Goal: Task Accomplishment & Management: Use online tool/utility

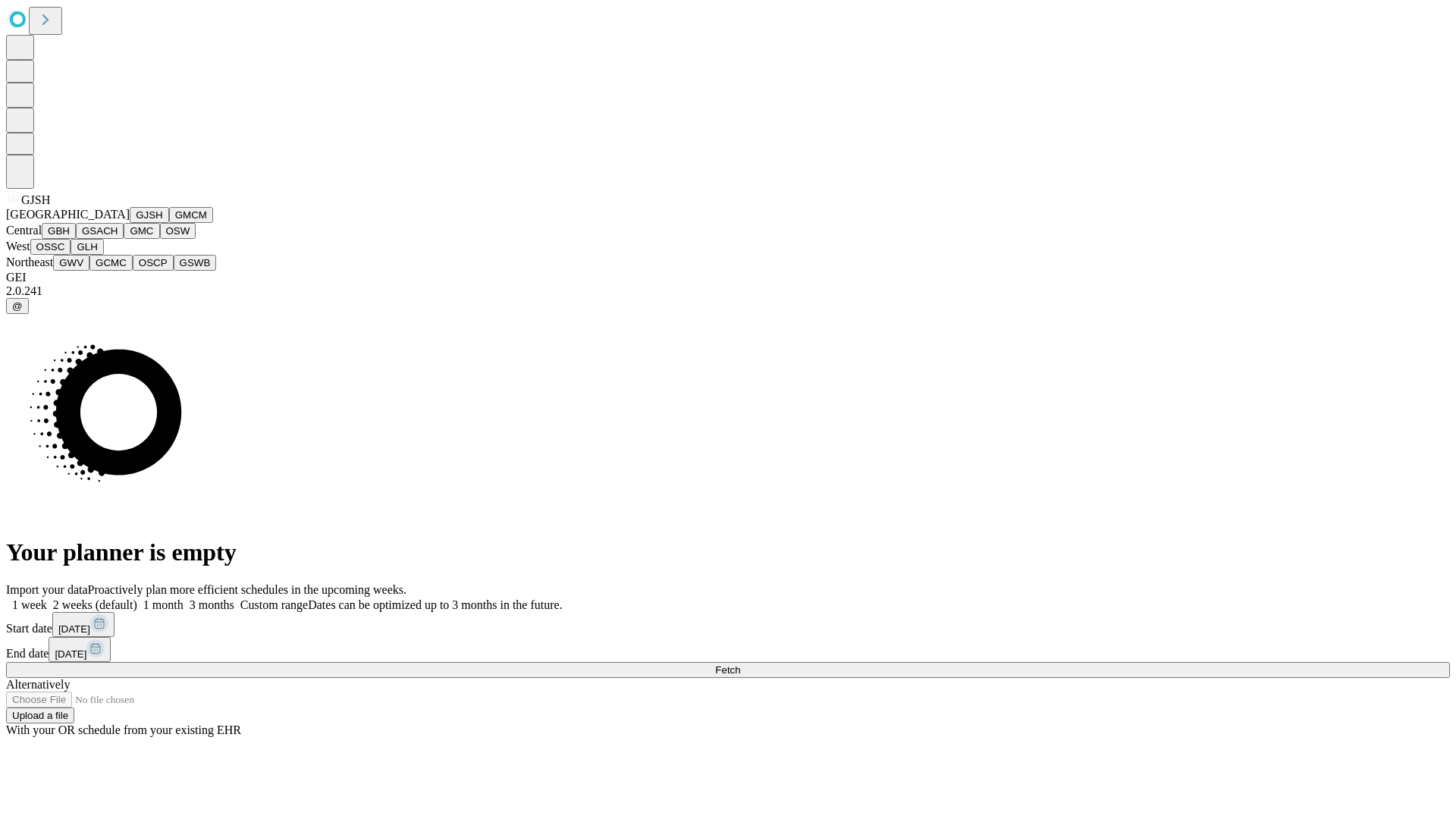
click at [130, 223] on button "GJSH" at bounding box center [149, 215] width 40 height 16
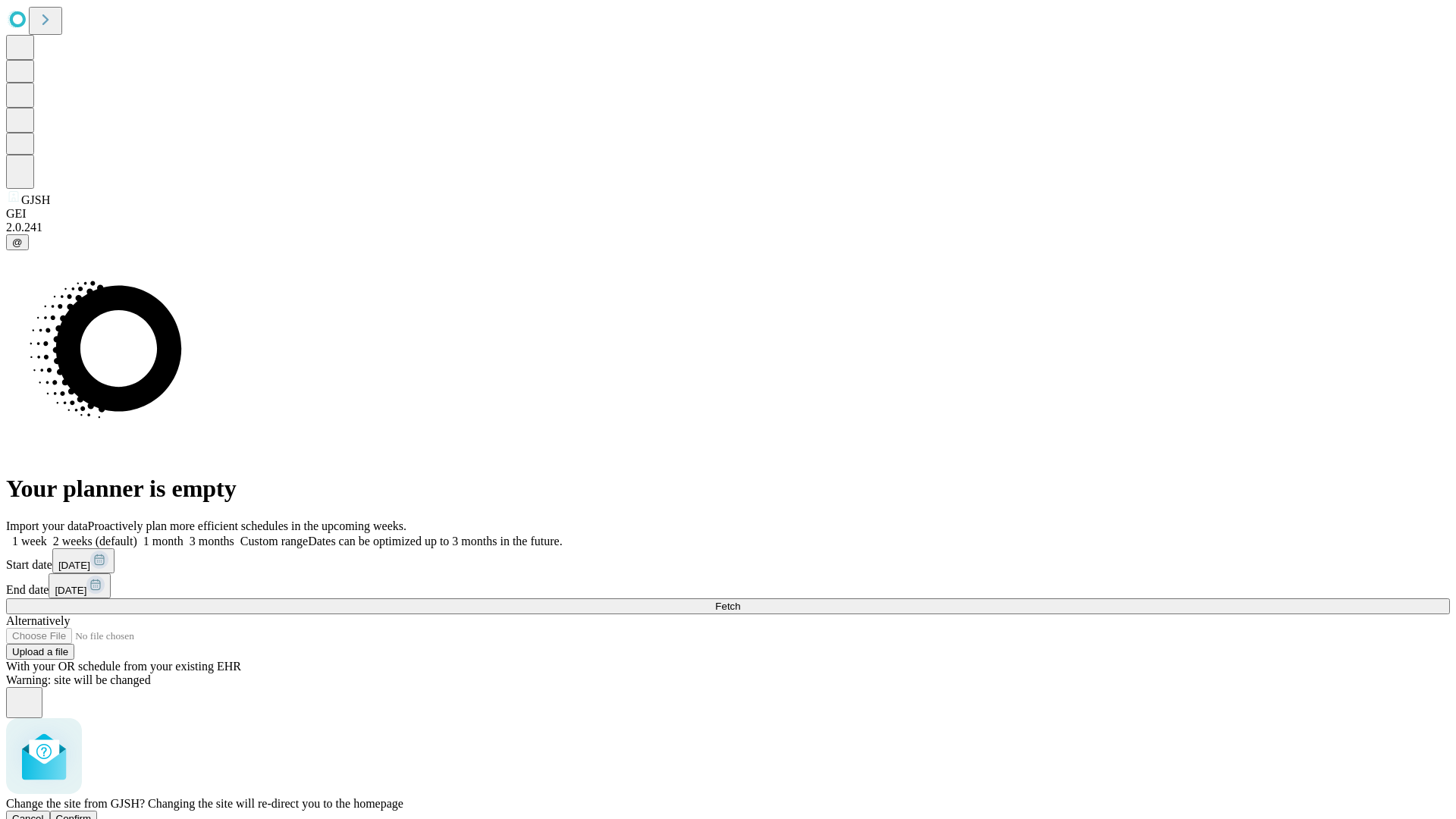
click at [92, 813] on span "Confirm" at bounding box center [74, 818] width 36 height 11
click at [47, 534] on label "1 week" at bounding box center [26, 540] width 41 height 13
click at [740, 600] on span "Fetch" at bounding box center [727, 605] width 25 height 11
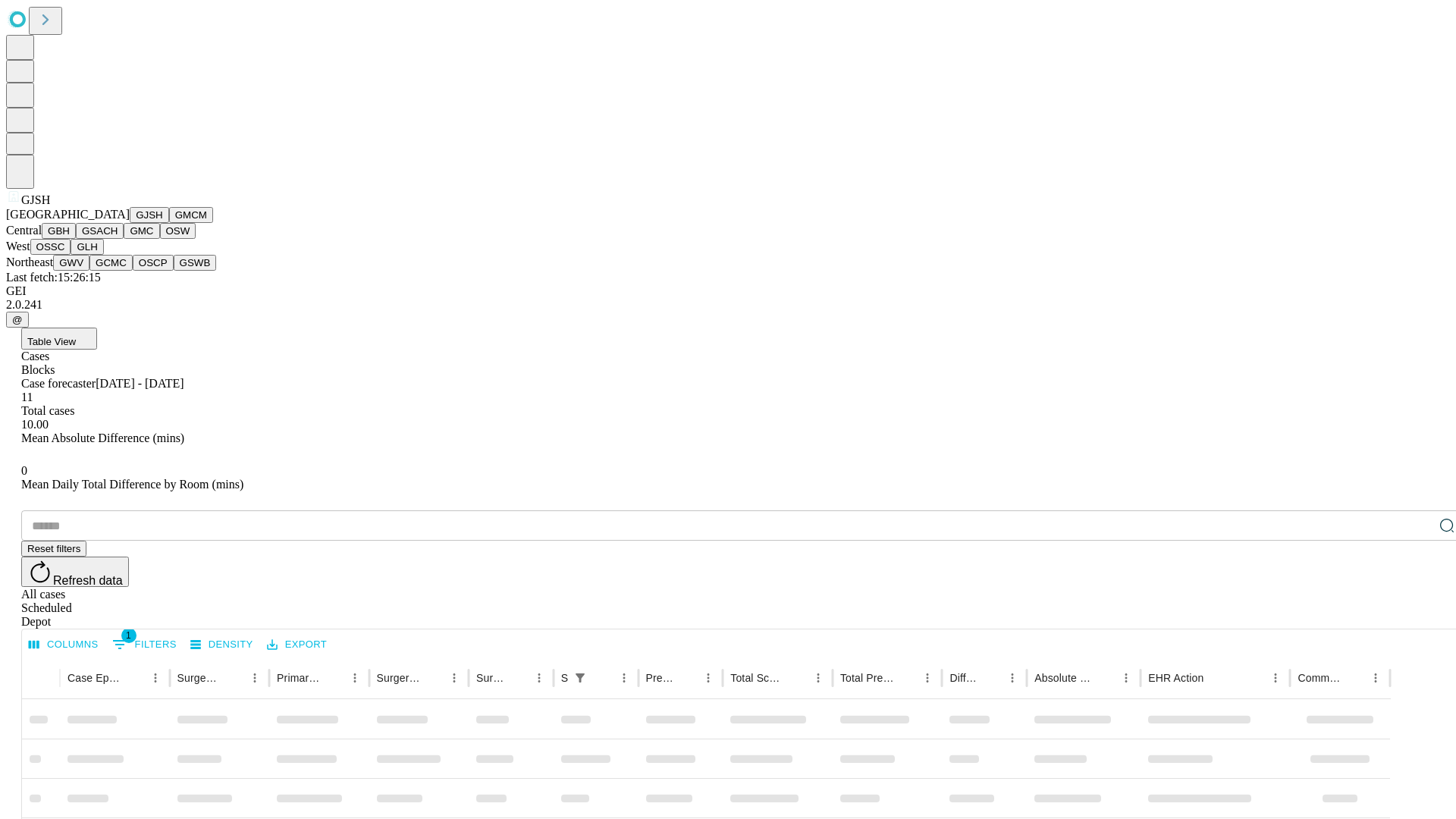
click at [169, 223] on button "GMCM" at bounding box center [191, 215] width 44 height 16
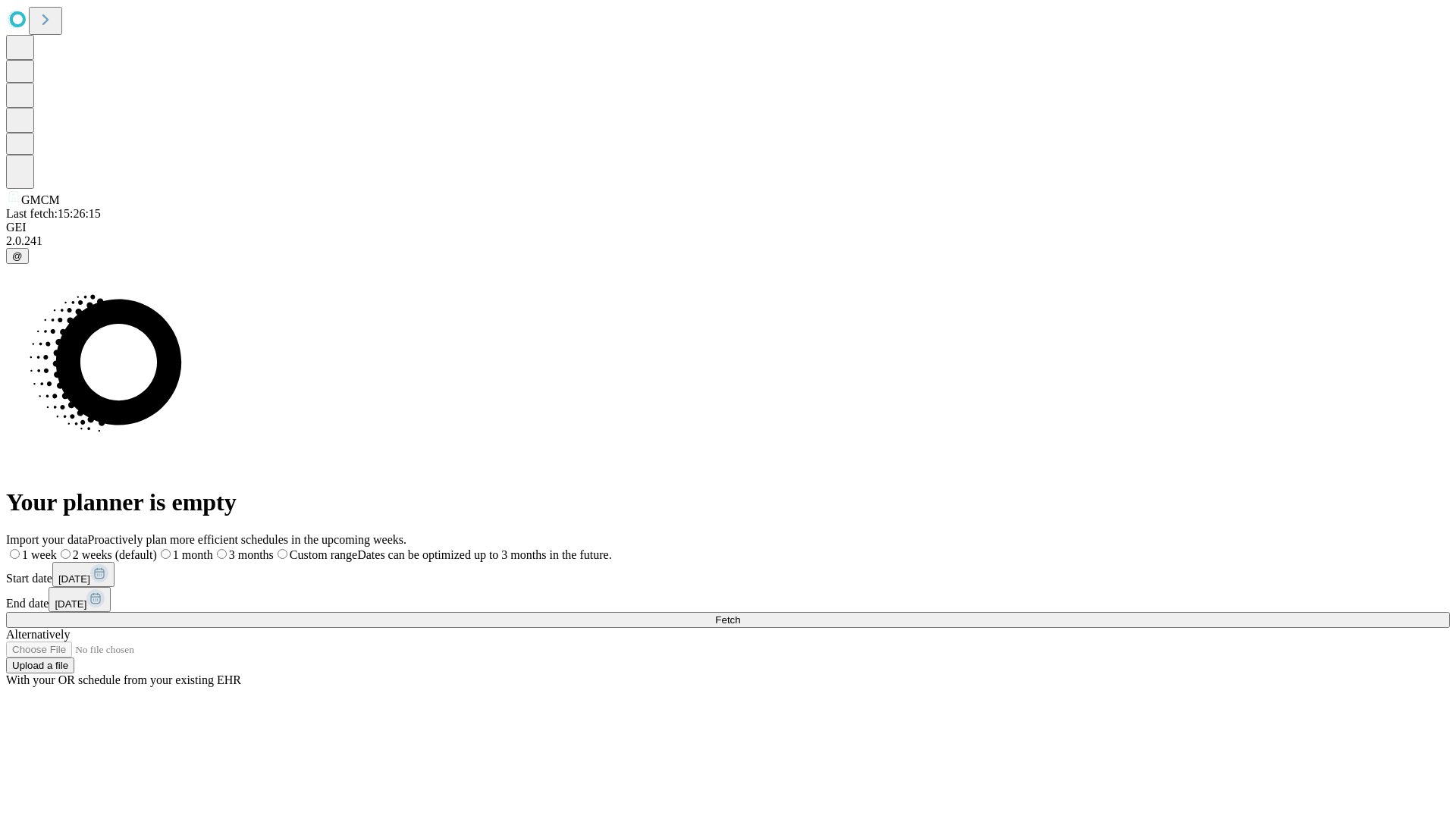
click at [56, 548] on label "1 week" at bounding box center [31, 554] width 50 height 13
click at [740, 614] on span "Fetch" at bounding box center [727, 619] width 25 height 11
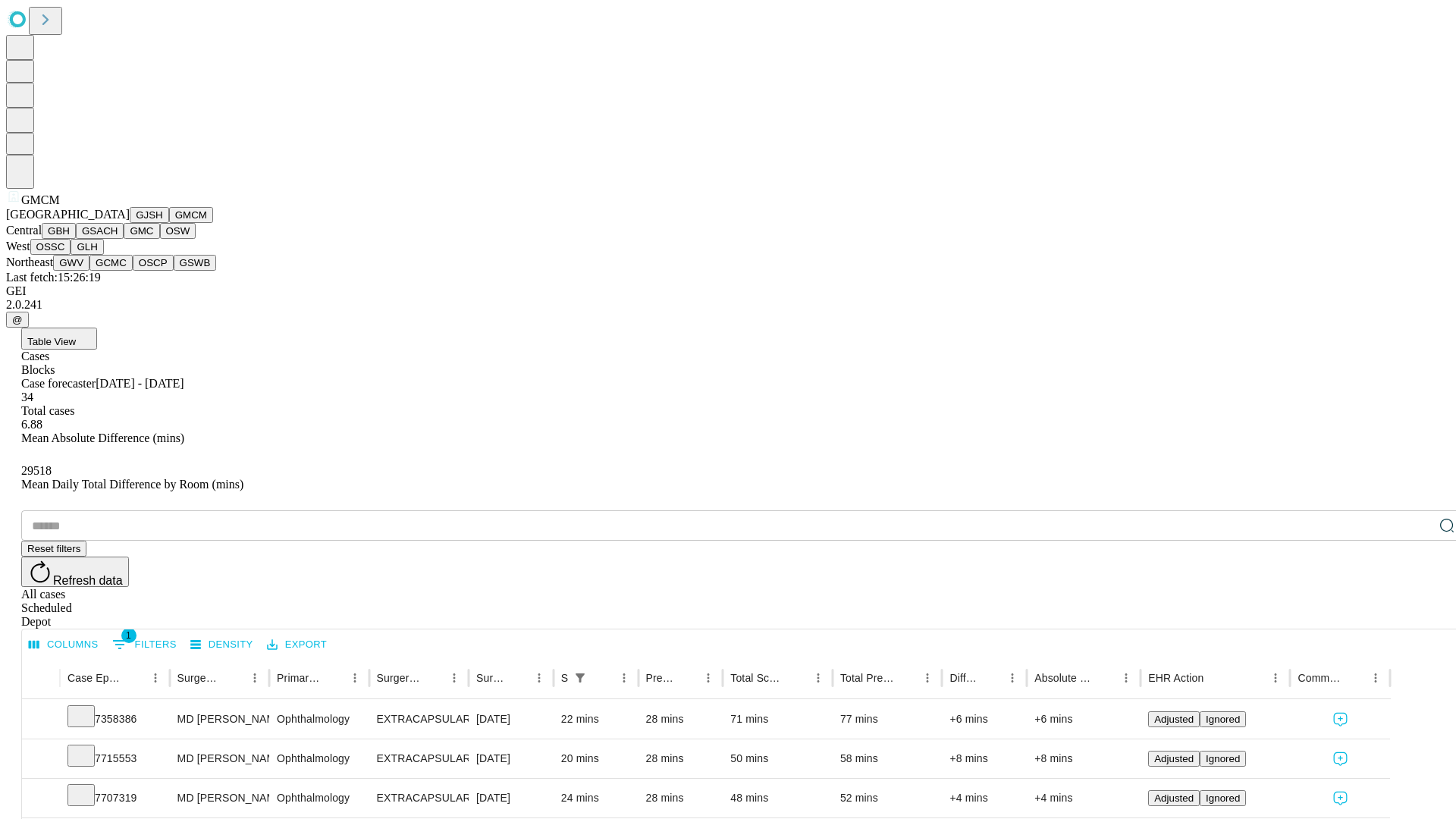
click at [76, 238] on button "GBH" at bounding box center [58, 230] width 34 height 16
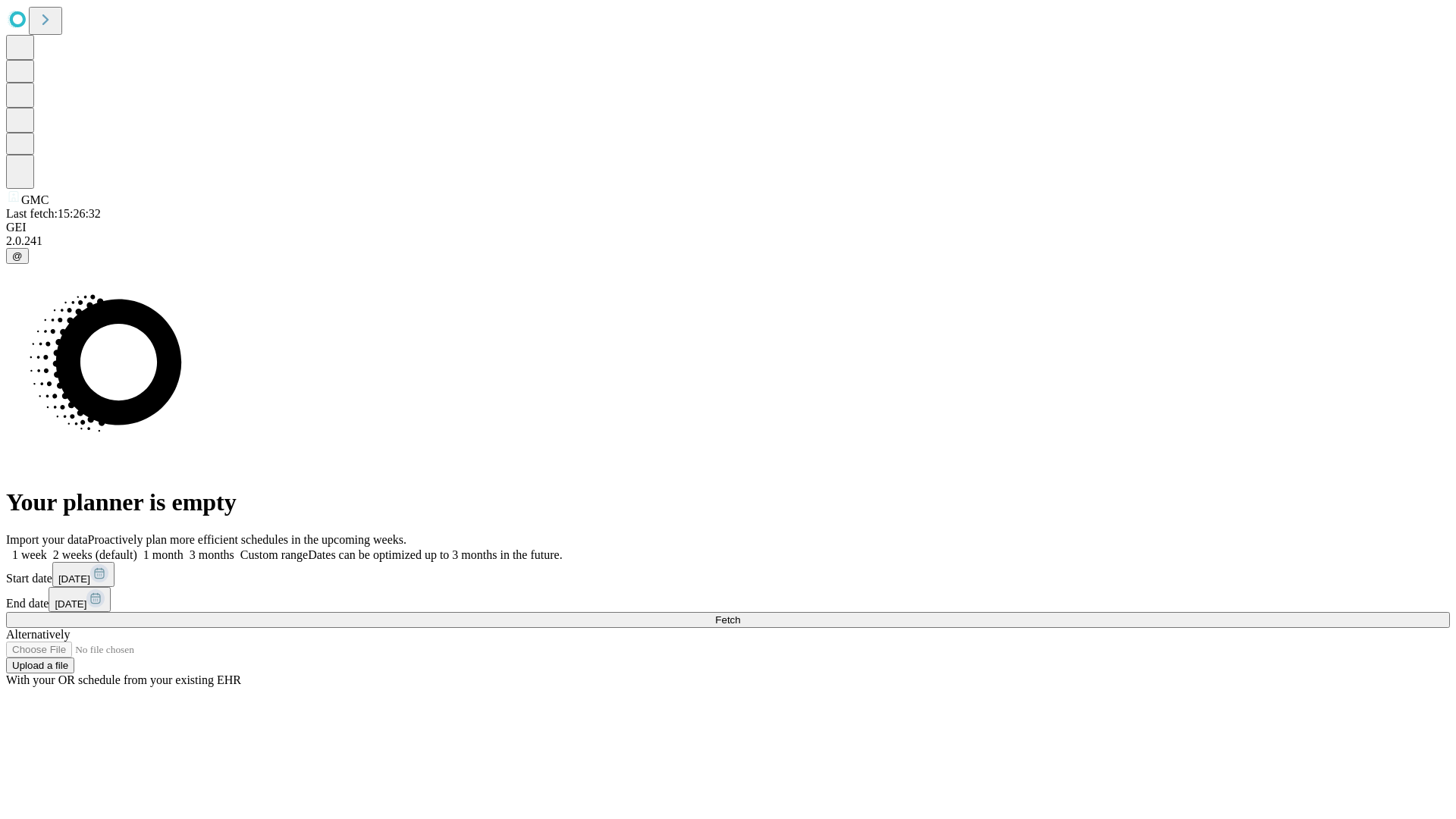
click at [47, 548] on label "1 week" at bounding box center [26, 554] width 41 height 13
click at [740, 614] on span "Fetch" at bounding box center [727, 619] width 25 height 11
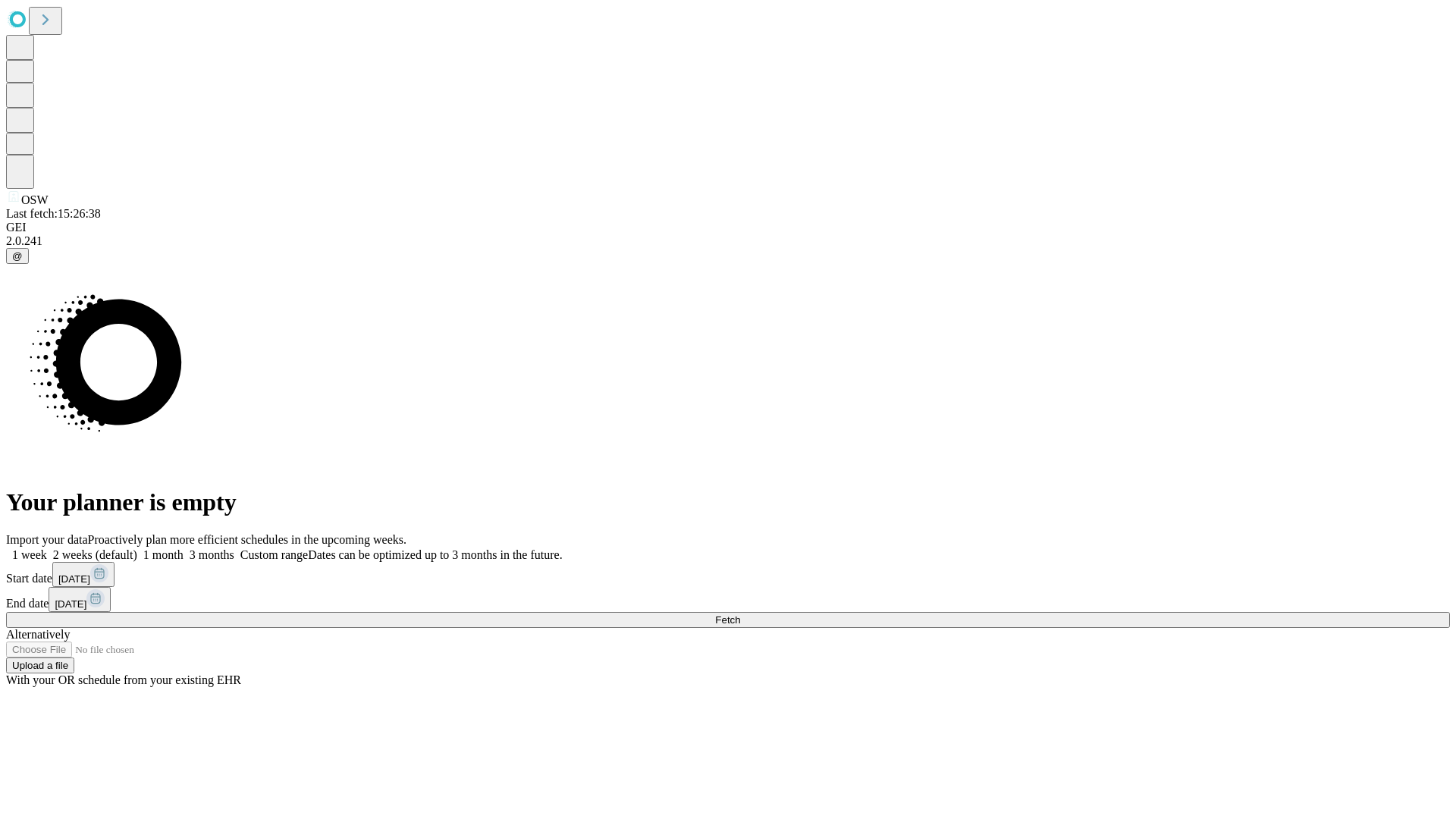
click at [47, 548] on label "1 week" at bounding box center [26, 554] width 41 height 13
click at [740, 614] on span "Fetch" at bounding box center [727, 619] width 25 height 11
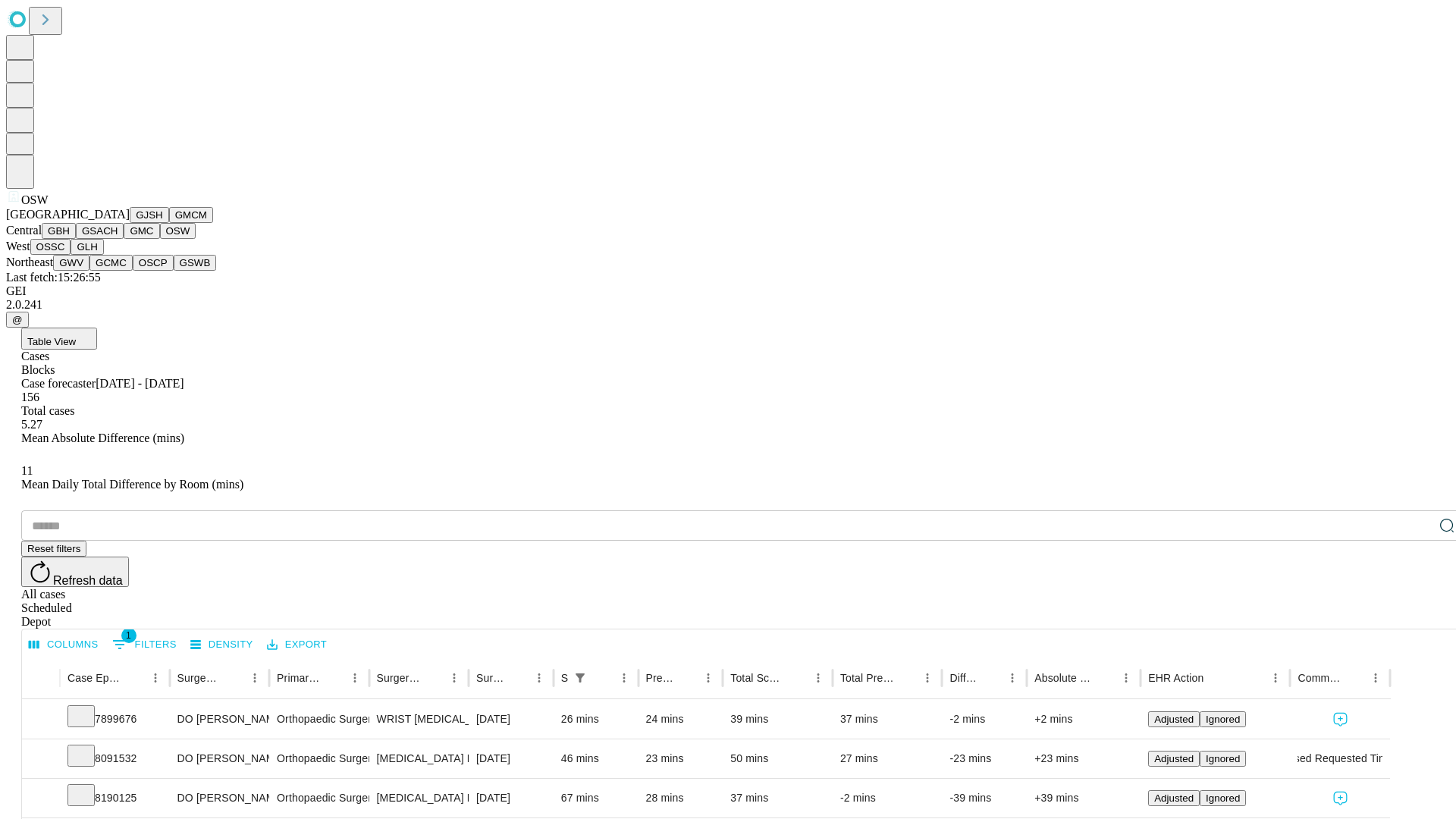
click at [71, 255] on button "OSSC" at bounding box center [50, 246] width 41 height 16
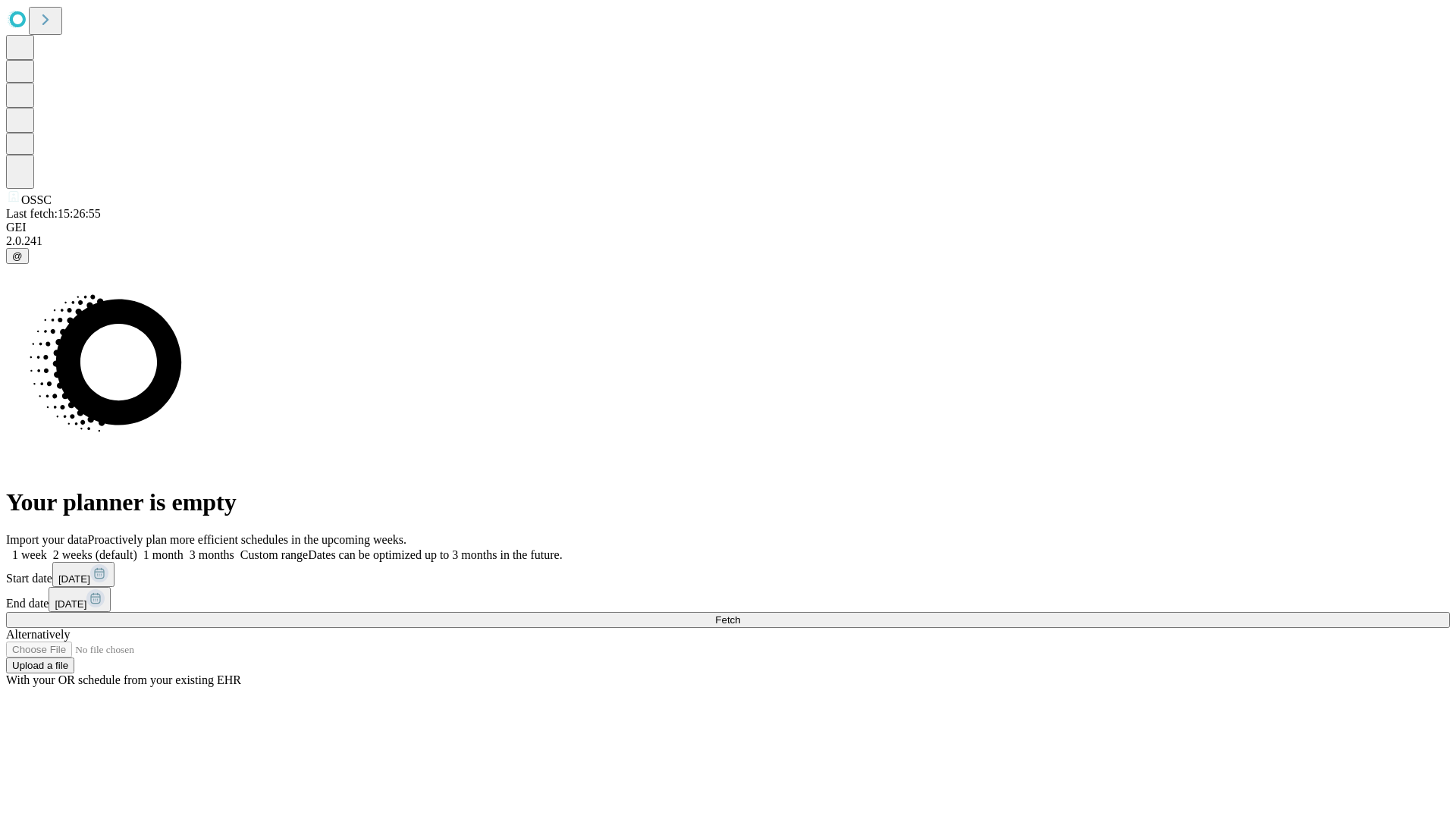
click at [47, 548] on label "1 week" at bounding box center [26, 554] width 41 height 13
click at [740, 614] on span "Fetch" at bounding box center [727, 619] width 25 height 11
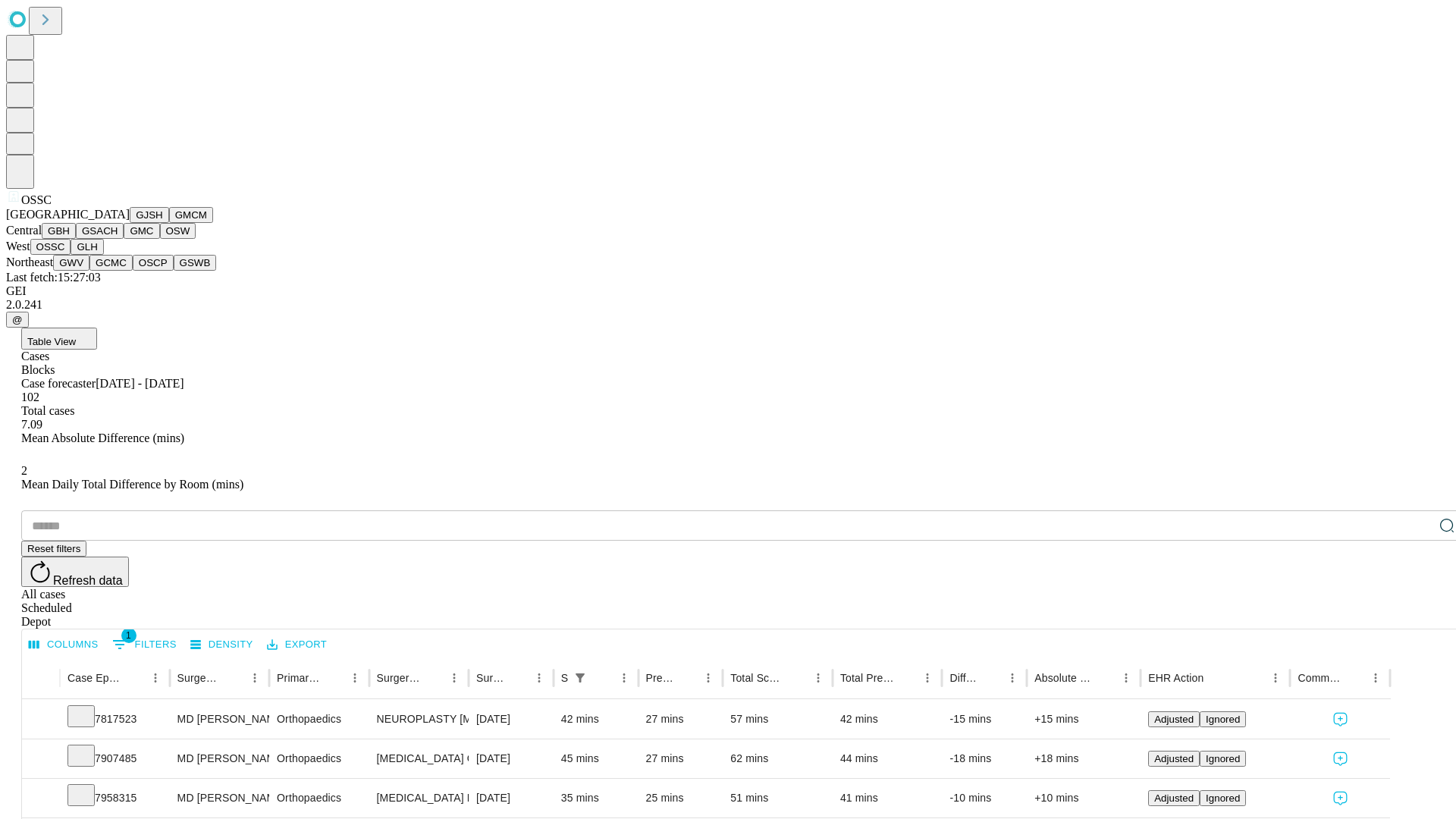
click at [103, 255] on button "GLH" at bounding box center [86, 246] width 33 height 16
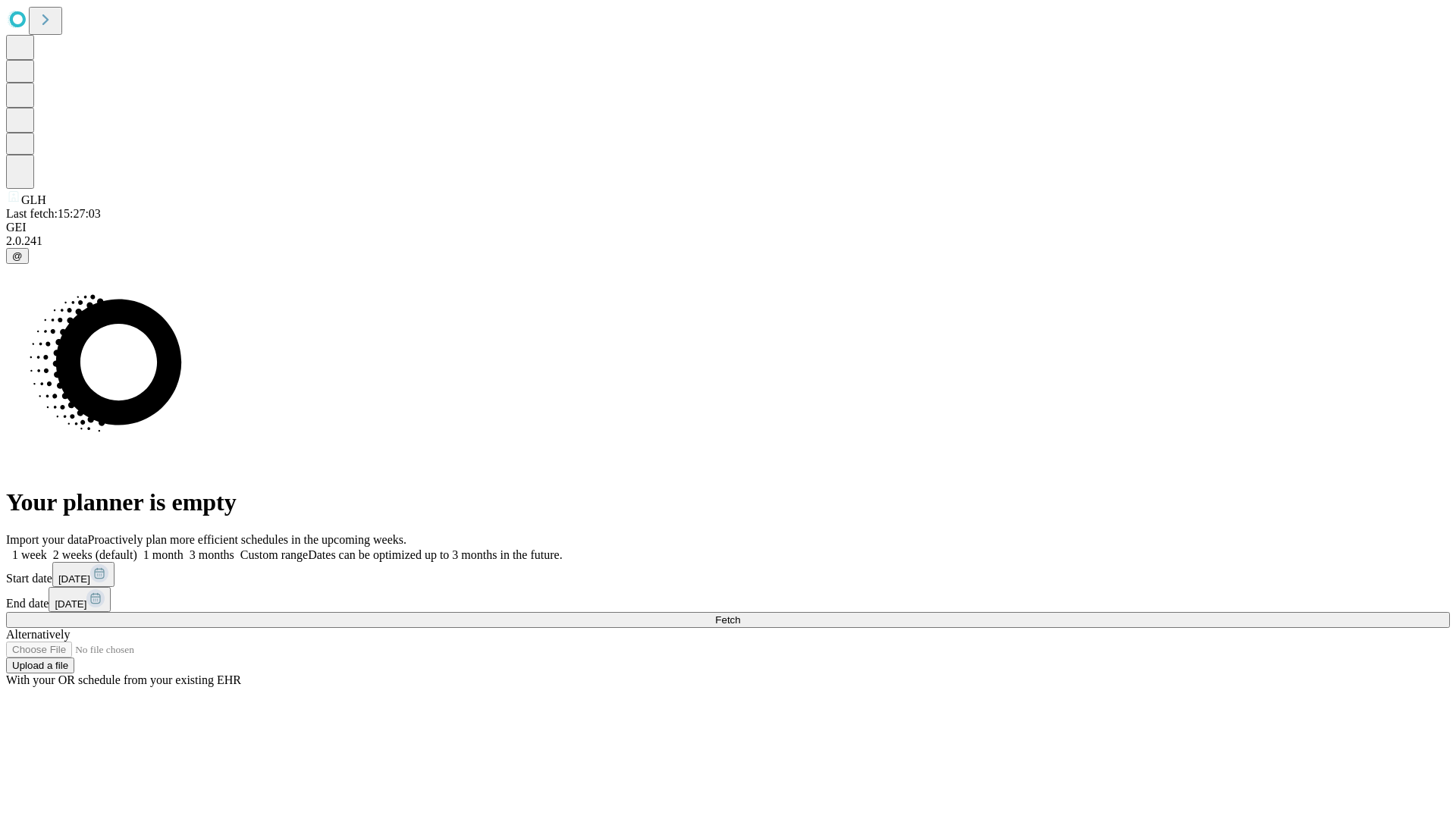
click at [740, 614] on span "Fetch" at bounding box center [727, 619] width 25 height 11
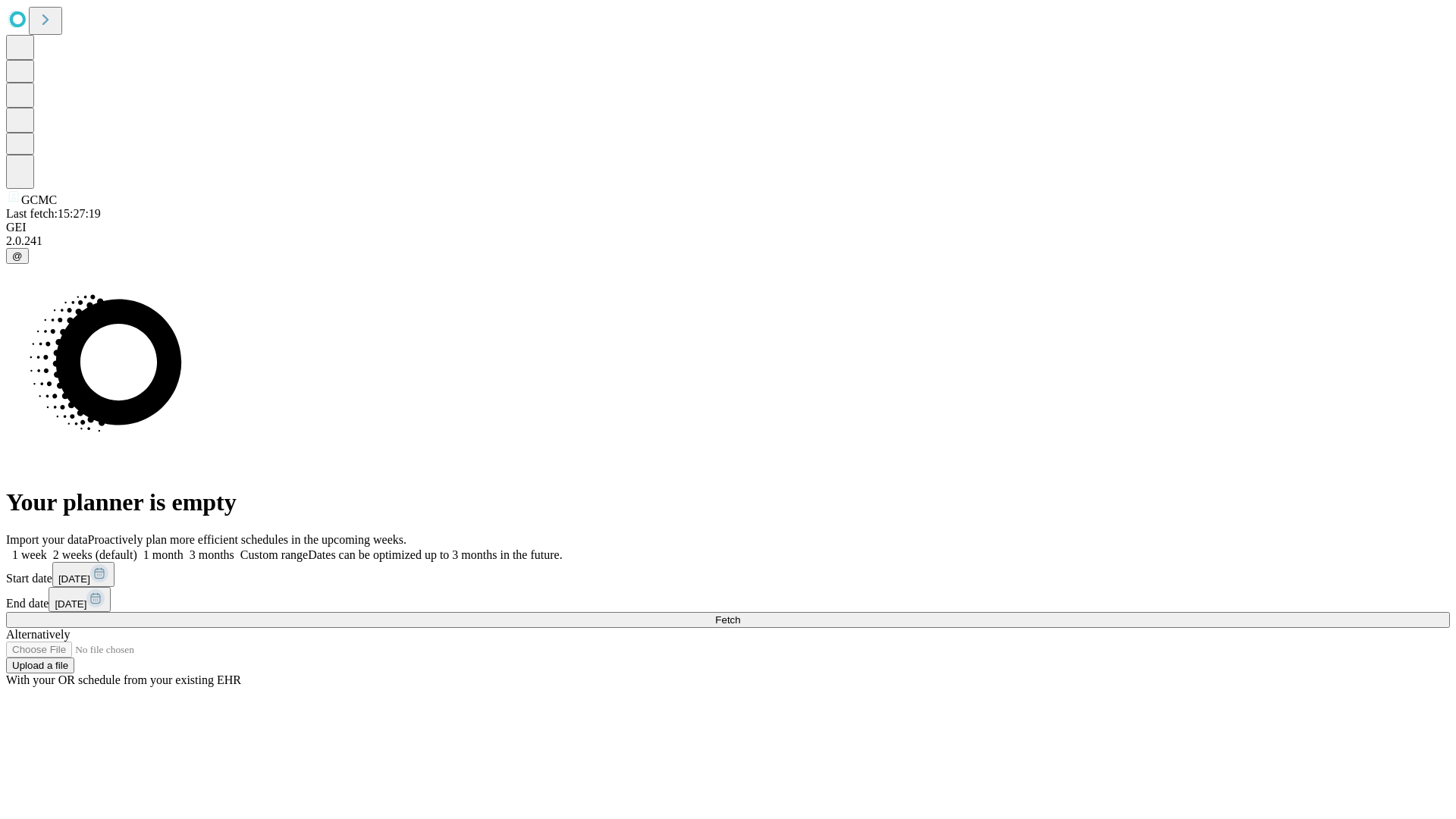
click at [47, 548] on label "1 week" at bounding box center [26, 554] width 41 height 13
click at [740, 614] on span "Fetch" at bounding box center [727, 619] width 25 height 11
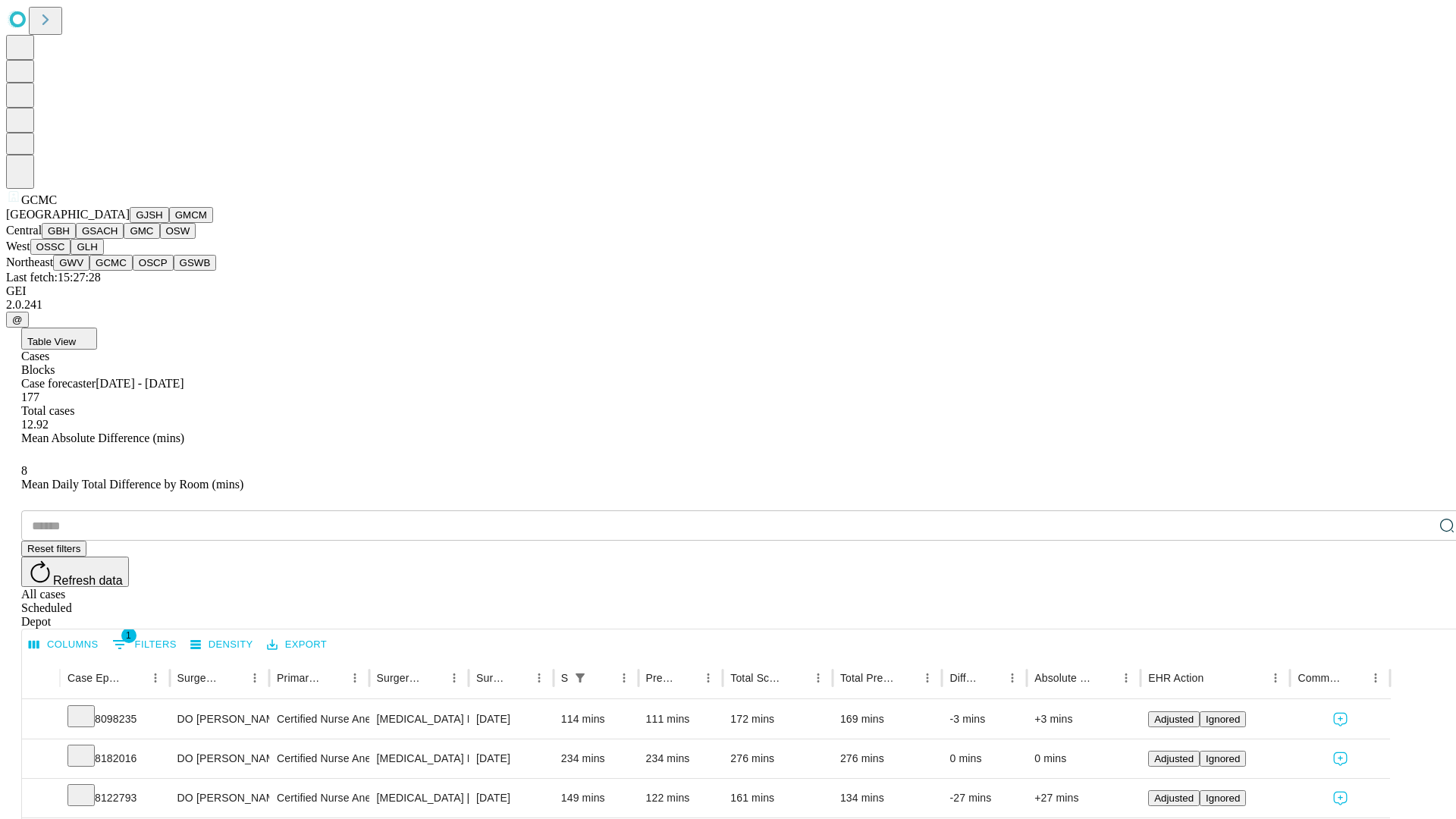
click at [133, 271] on button "OSCP" at bounding box center [152, 263] width 41 height 16
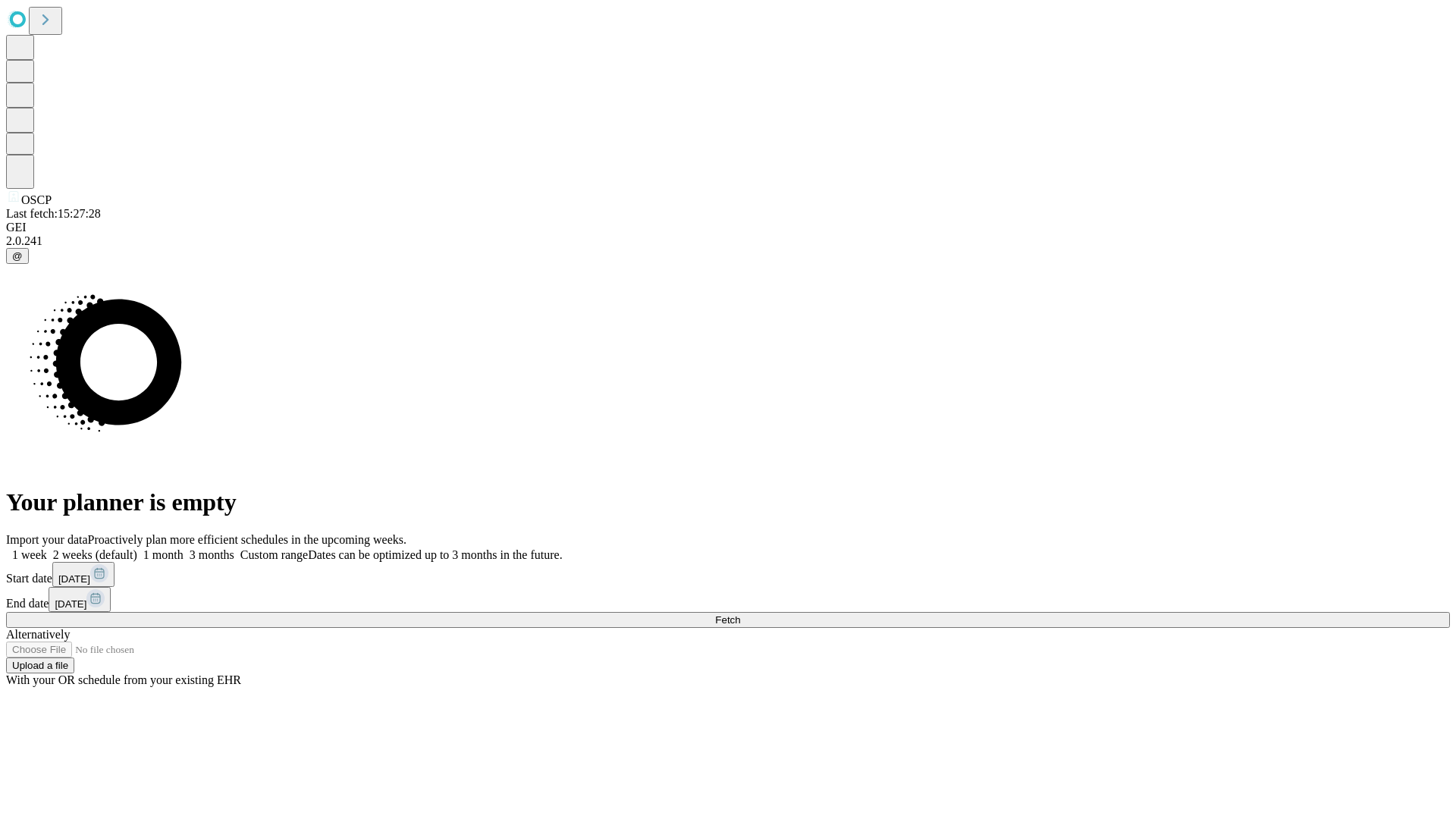
click at [47, 548] on label "1 week" at bounding box center [26, 554] width 41 height 13
click at [740, 614] on span "Fetch" at bounding box center [727, 619] width 25 height 11
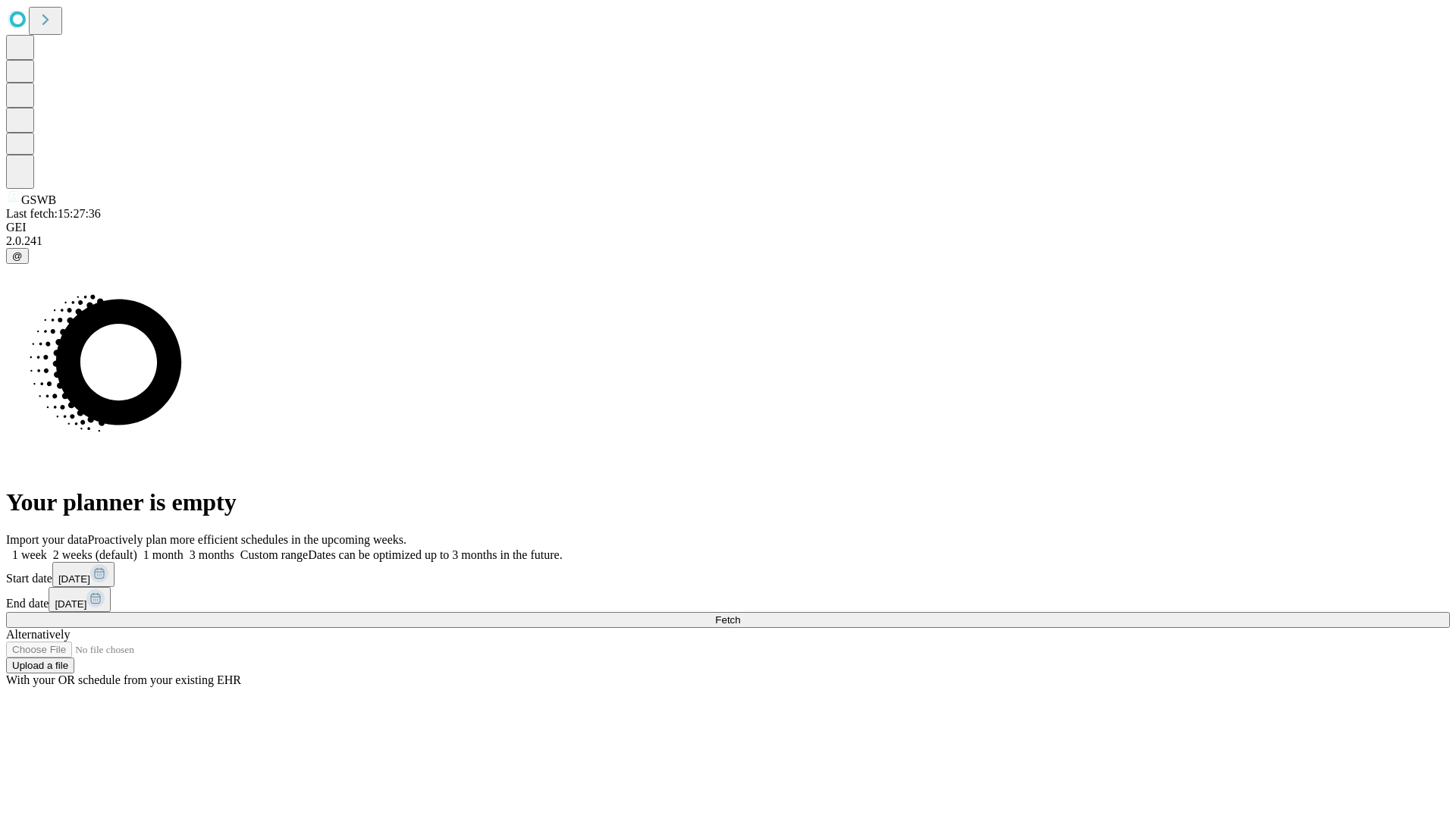
click at [47, 548] on label "1 week" at bounding box center [26, 554] width 41 height 13
click at [740, 614] on span "Fetch" at bounding box center [727, 619] width 25 height 11
